Goal: Obtain resource: Download file/media

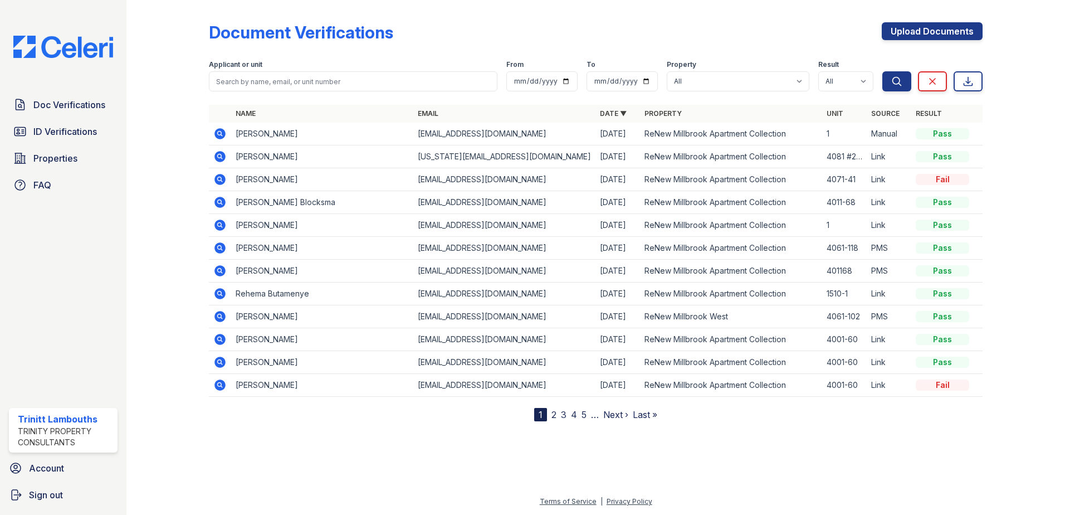
click at [220, 134] on icon at bounding box center [219, 133] width 3 height 3
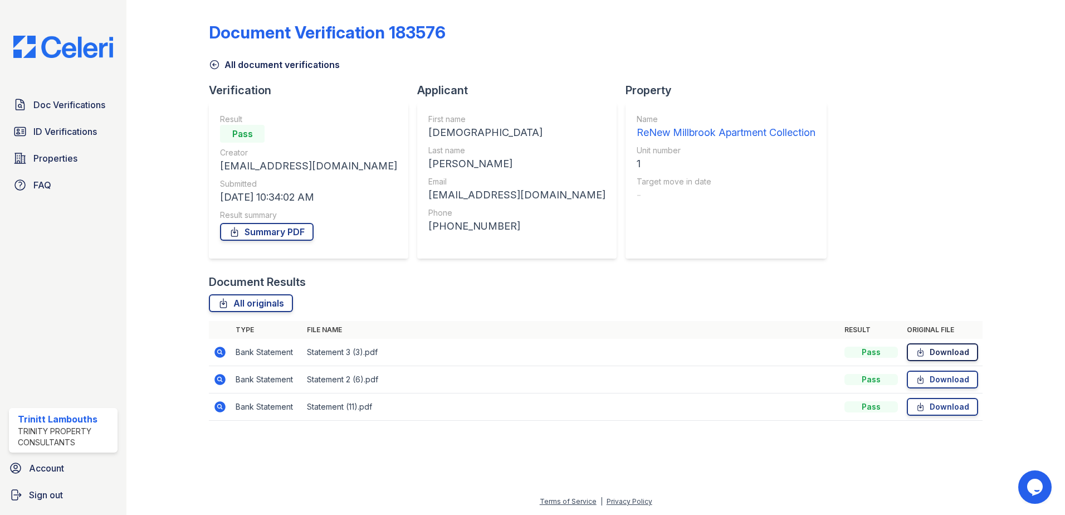
click at [941, 352] on link "Download" at bounding box center [942, 352] width 71 height 18
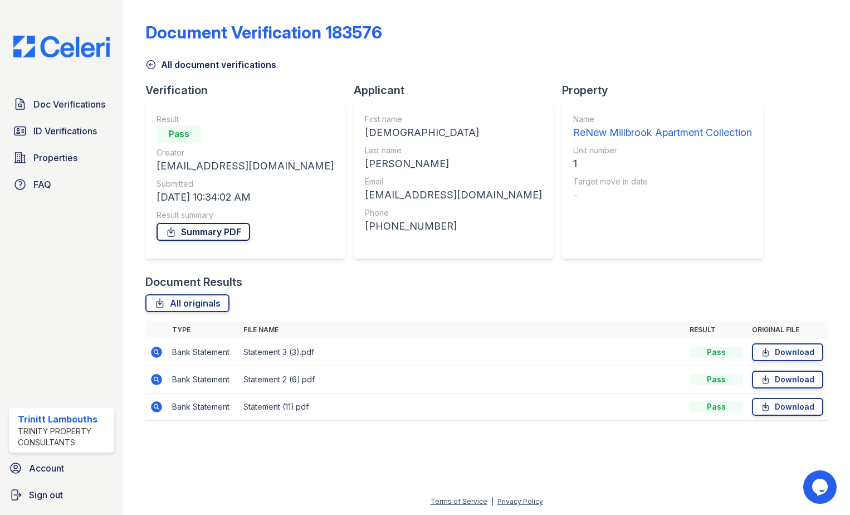
click at [220, 228] on link "Summary PDF" at bounding box center [204, 232] width 94 height 18
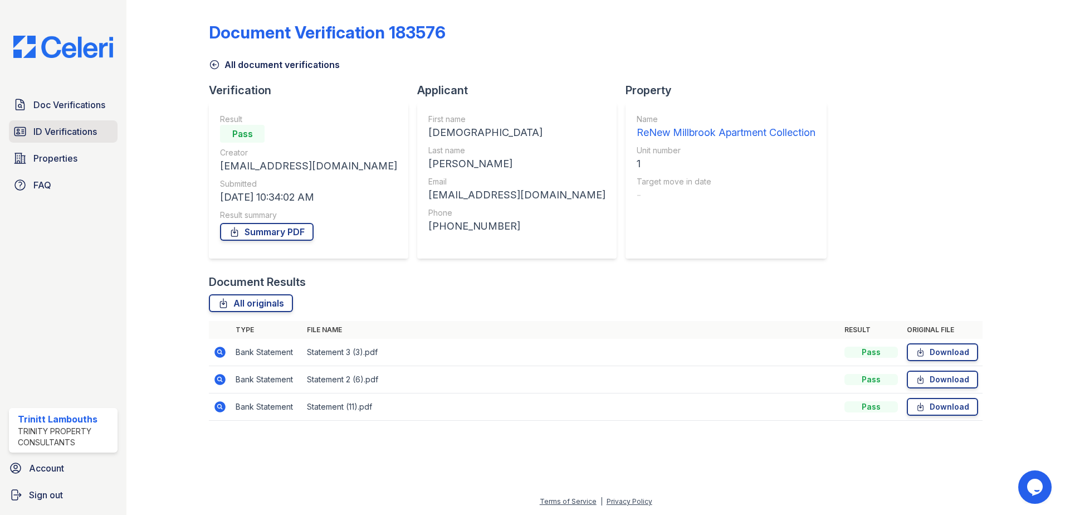
click at [66, 134] on span "ID Verifications" at bounding box center [65, 131] width 64 height 13
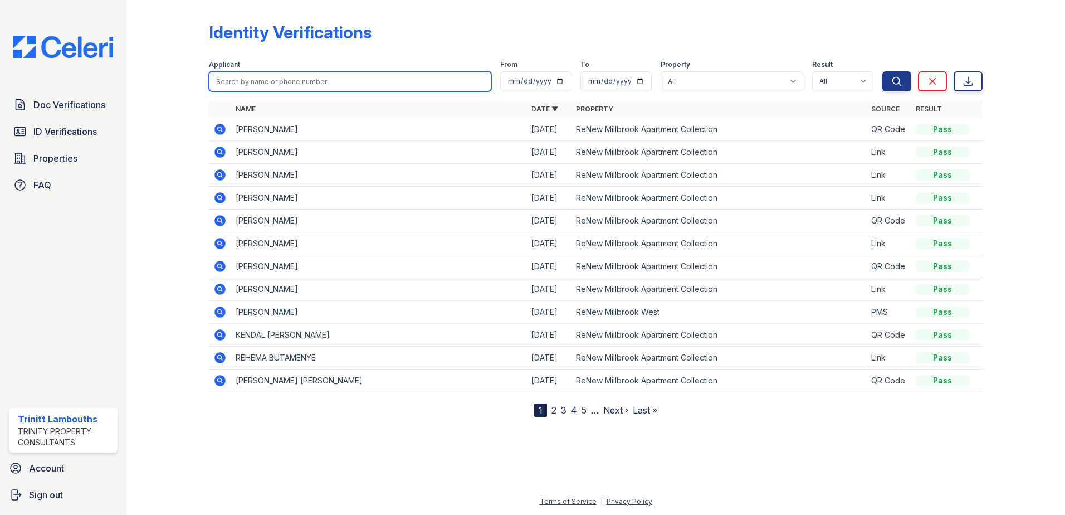
click at [249, 88] on input "search" at bounding box center [350, 81] width 283 height 20
type input "abigail"
click at [883, 71] on button "Search" at bounding box center [897, 81] width 29 height 20
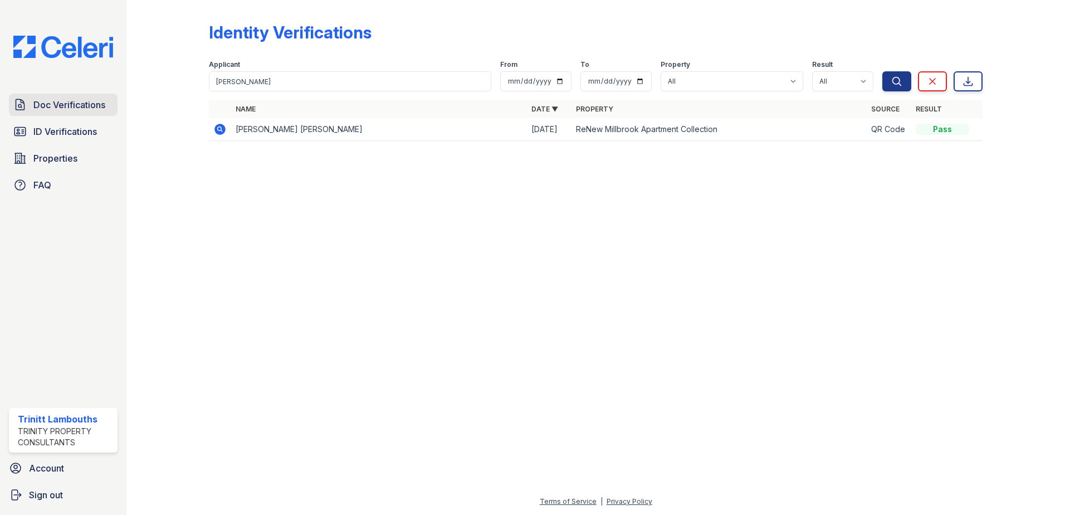
click at [74, 106] on span "Doc Verifications" at bounding box center [69, 104] width 72 height 13
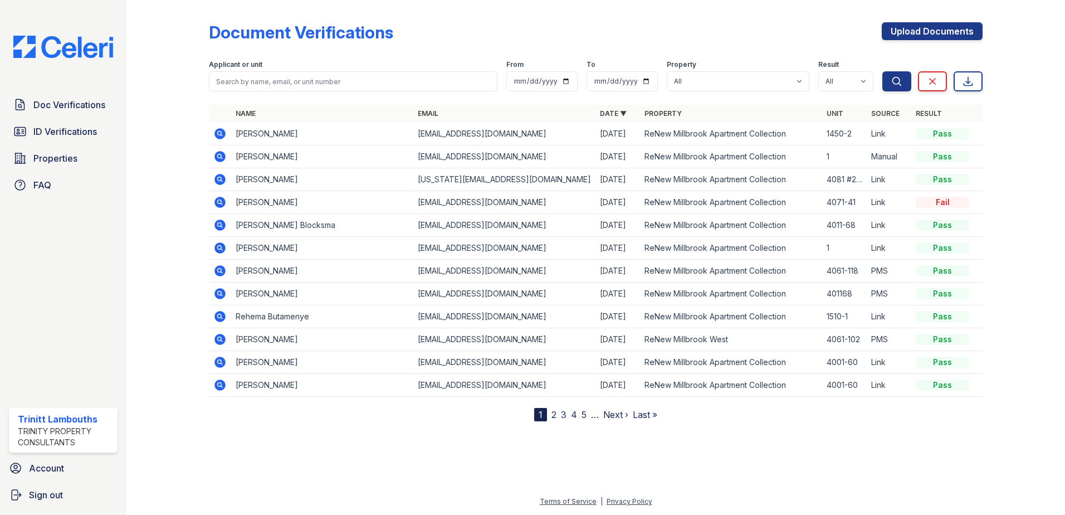
click at [218, 132] on icon at bounding box center [219, 133] width 13 height 13
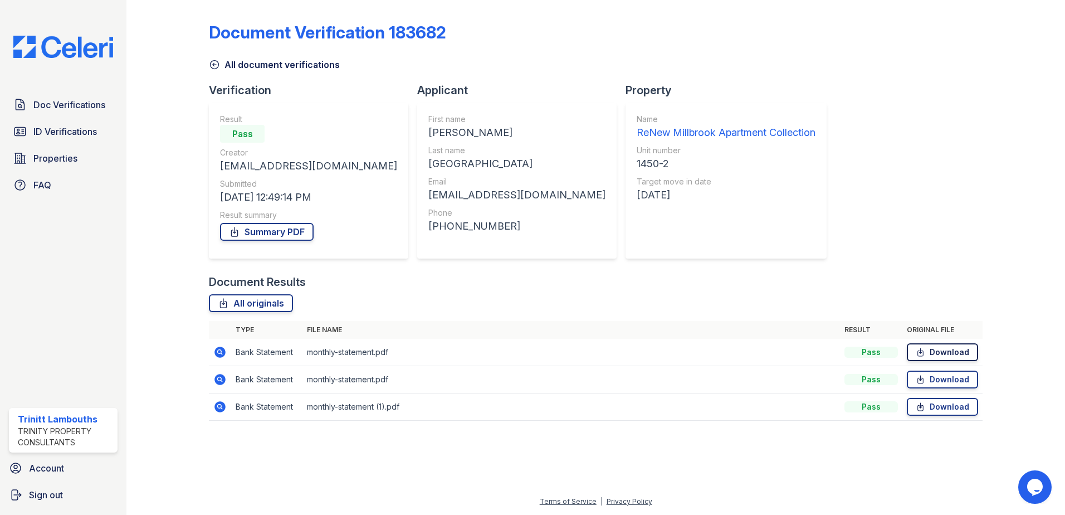
click at [964, 352] on link "Download" at bounding box center [942, 352] width 71 height 18
click at [56, 103] on span "Doc Verifications" at bounding box center [69, 104] width 72 height 13
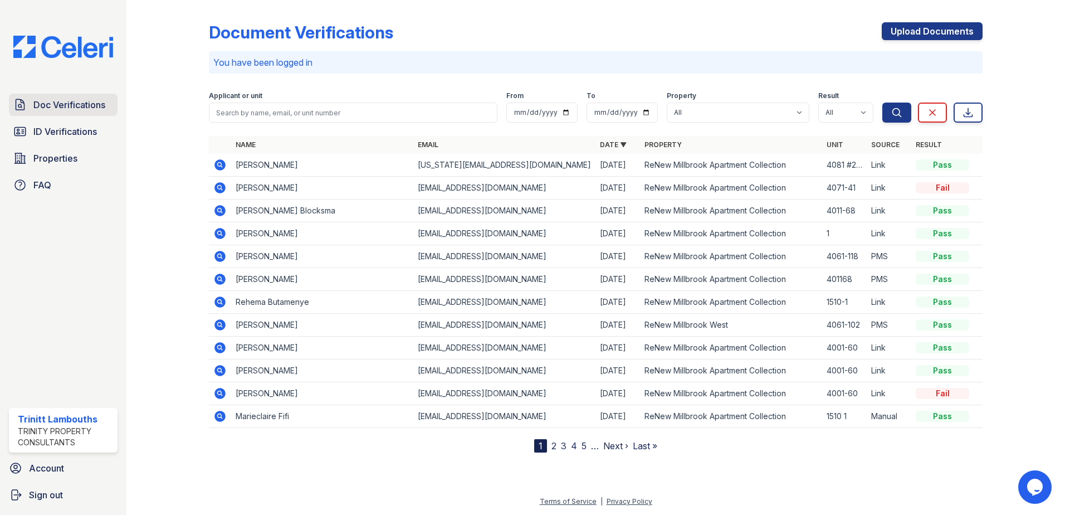
click at [86, 96] on link "Doc Verifications" at bounding box center [63, 105] width 109 height 22
